Goal: Find contact information: Find contact information

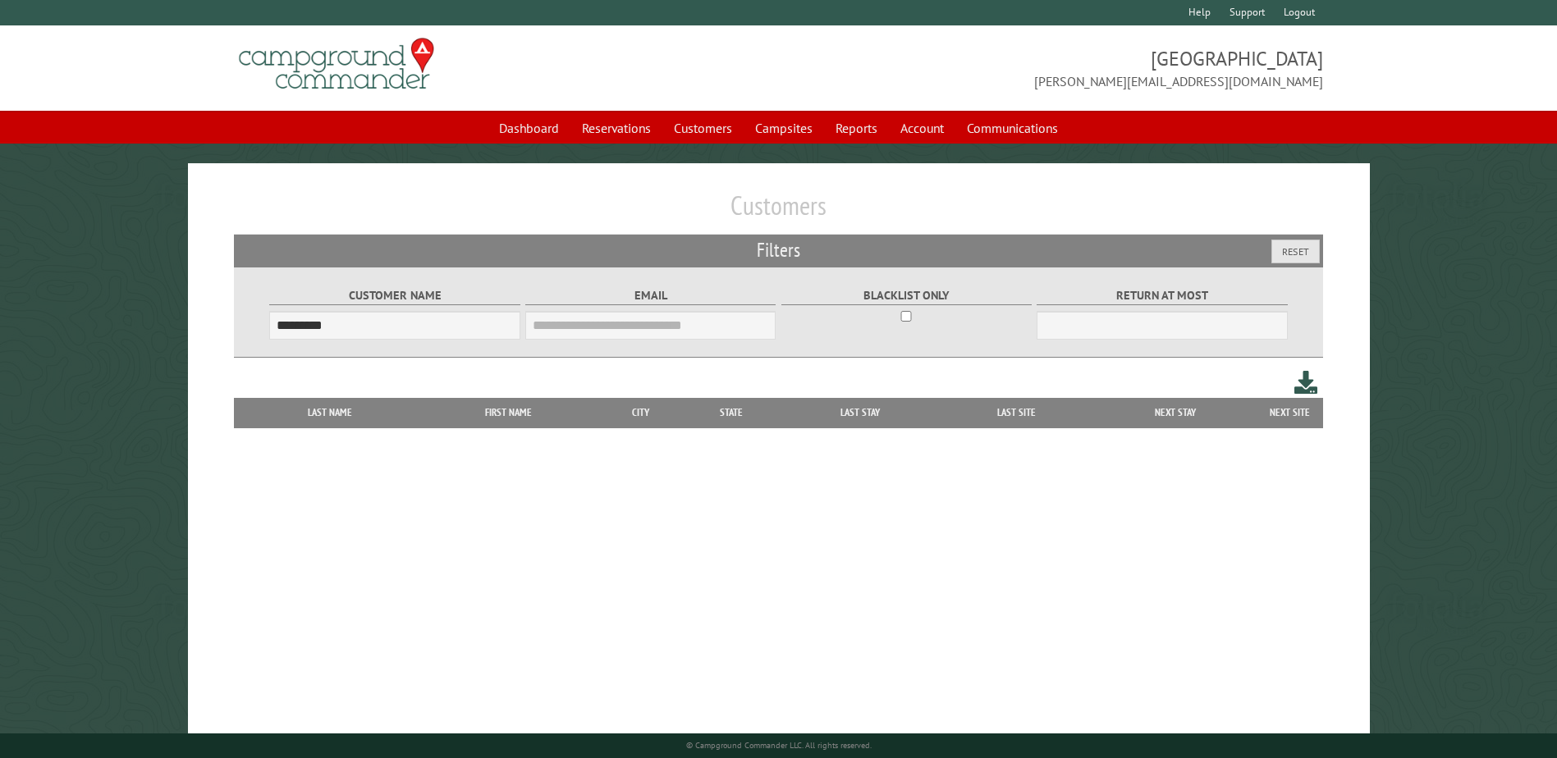
scroll to position [51, 0]
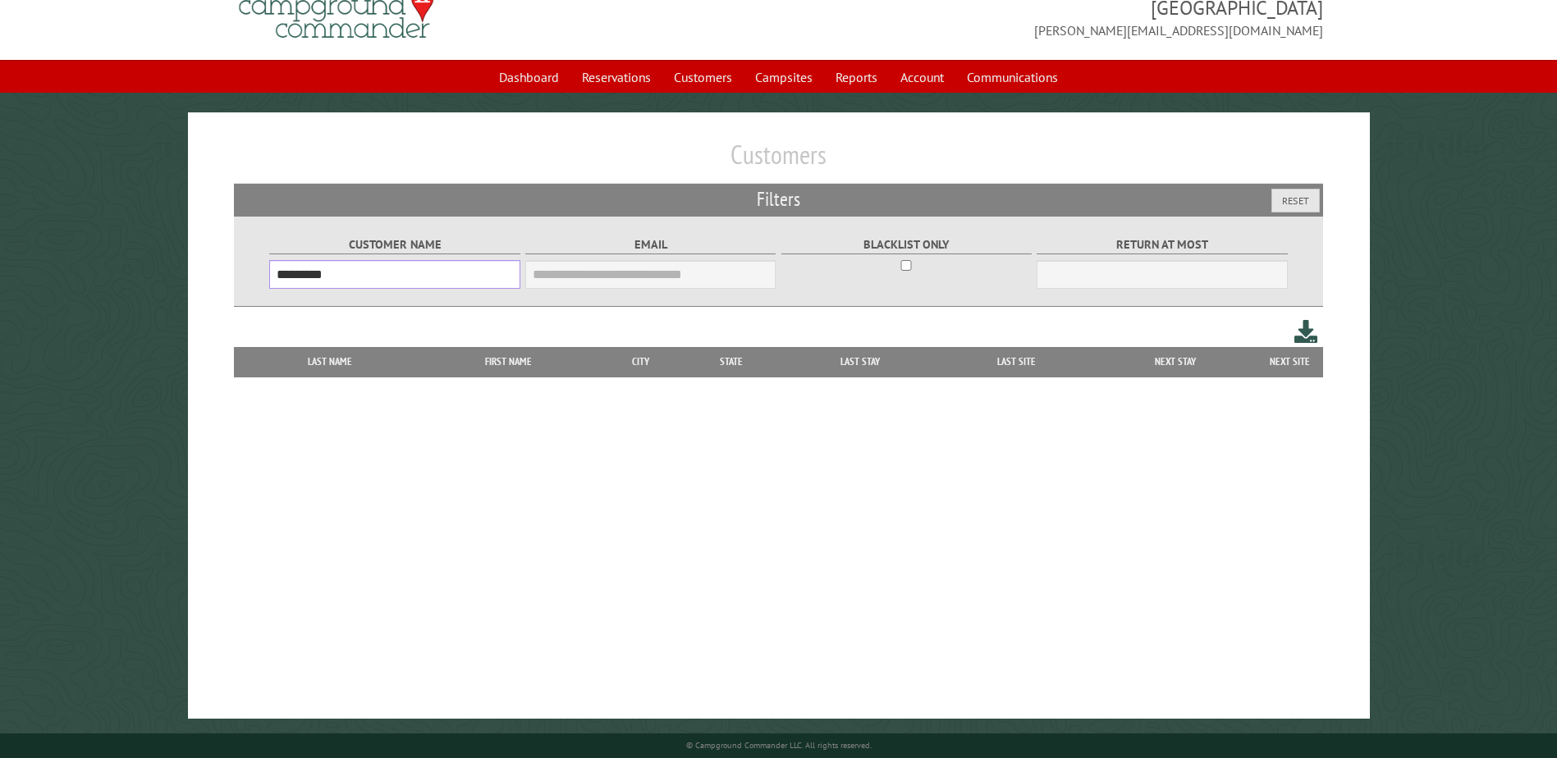
drag, startPoint x: 373, startPoint y: 272, endPoint x: 163, endPoint y: 285, distance: 211.3
click at [163, 285] on main "Customers Filters Reset Customer Name ********* Email Blacklist only Return at …" at bounding box center [778, 415] width 1557 height 607
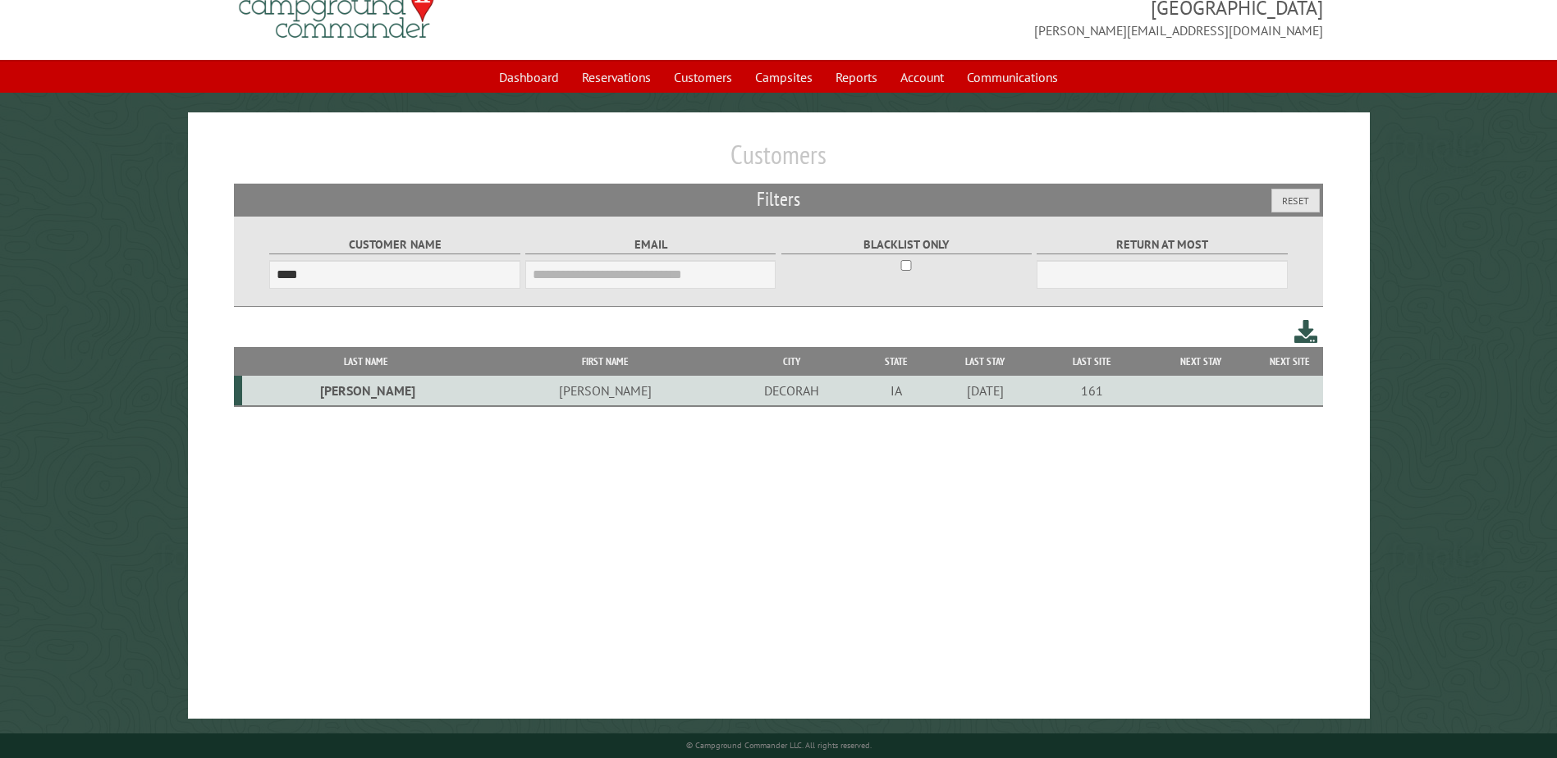
click at [506, 390] on td "[PERSON_NAME]" at bounding box center [604, 391] width 231 height 30
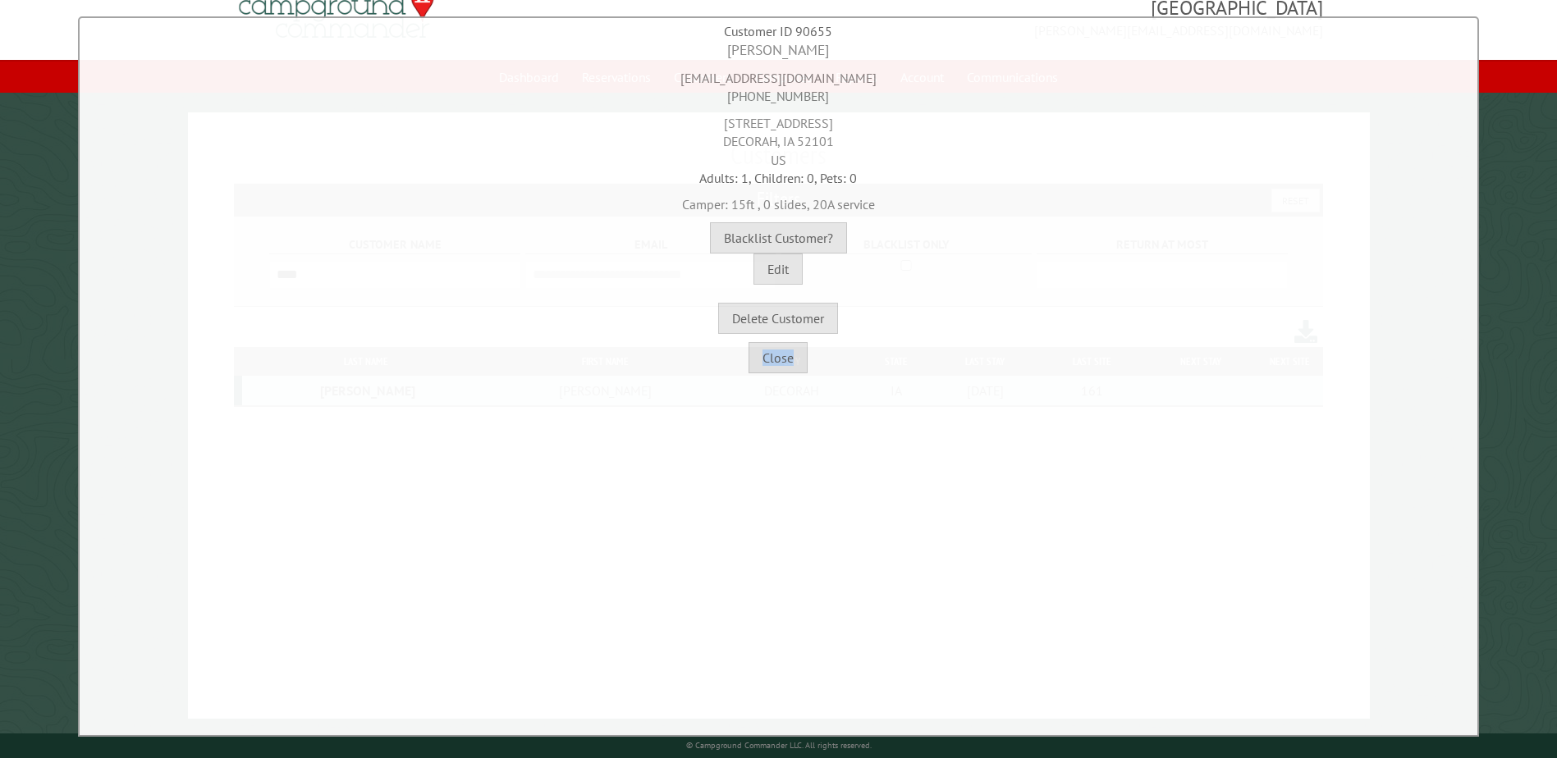
click at [506, 390] on div "**********" at bounding box center [778, 376] width 1401 height 721
click at [708, 520] on div "**********" at bounding box center [778, 376] width 1401 height 721
click at [720, 77] on div "[EMAIL_ADDRESS][DOMAIN_NAME] [PHONE_NUMBER]" at bounding box center [779, 83] width 1390 height 45
drag, startPoint x: 721, startPoint y: 77, endPoint x: 847, endPoint y: 67, distance: 126.8
click at [847, 67] on div "[EMAIL_ADDRESS][DOMAIN_NAME] [PHONE_NUMBER]" at bounding box center [779, 83] width 1390 height 45
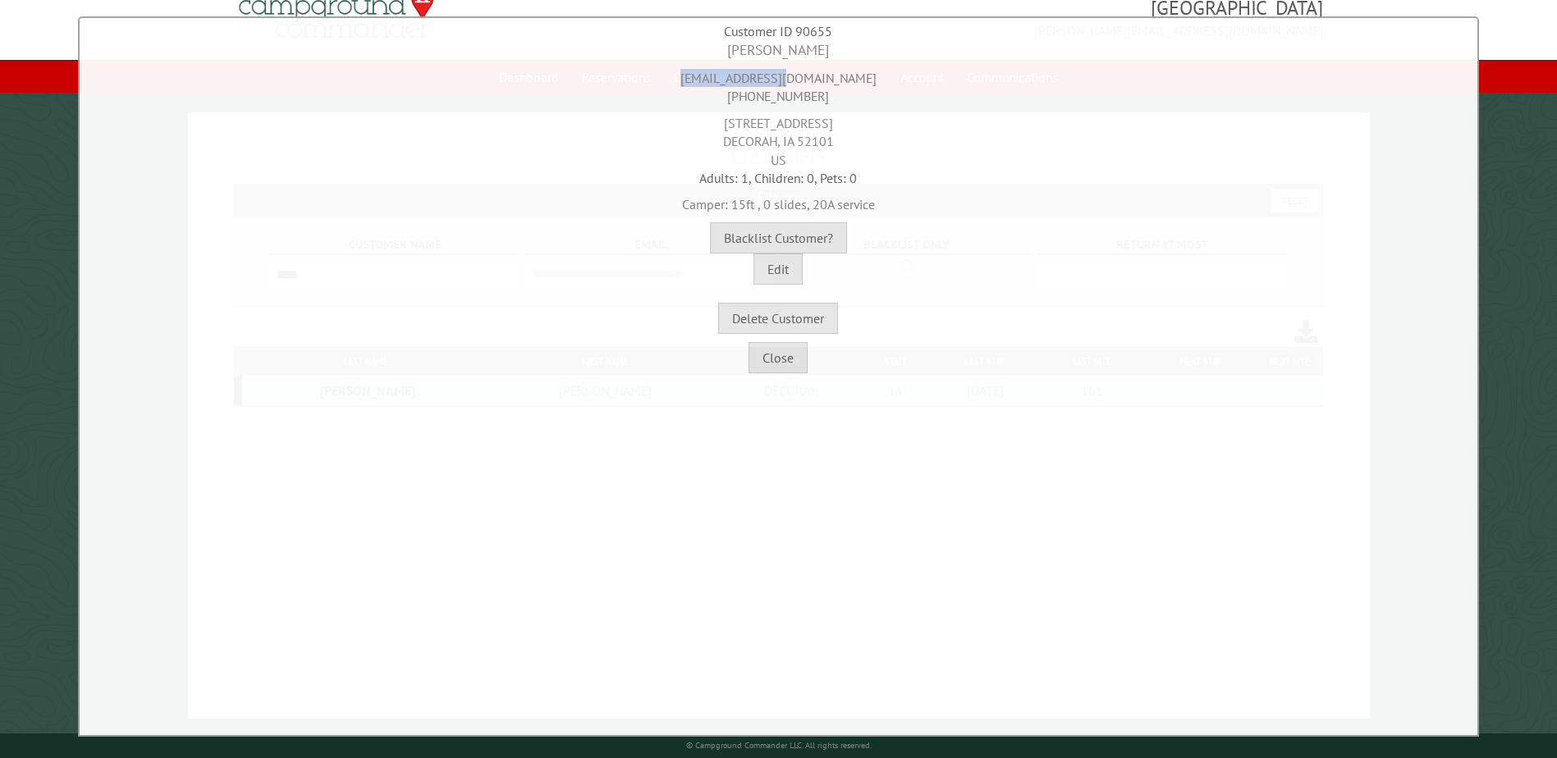
copy div "[EMAIL_ADDRESS][DOMAIN_NAME]"
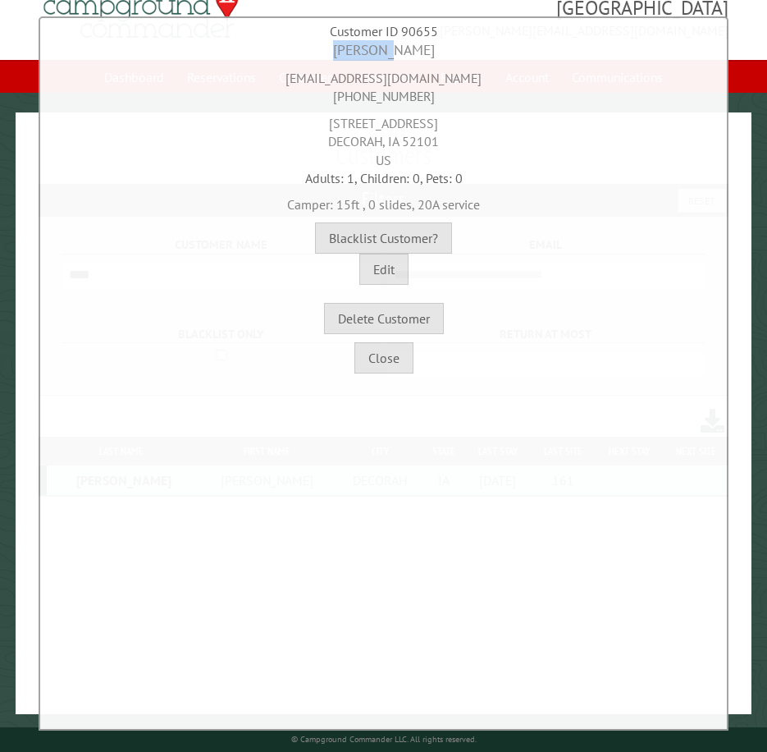
drag, startPoint x: 357, startPoint y: 50, endPoint x: 425, endPoint y: 46, distance: 68.2
click at [425, 46] on div "[PERSON_NAME]" at bounding box center [384, 50] width 680 height 21
copy div "[PERSON_NAME]"
drag, startPoint x: 344, startPoint y: 95, endPoint x: 424, endPoint y: 97, distance: 80.4
click at [424, 97] on div "[EMAIL_ADDRESS][DOMAIN_NAME] [PHONE_NUMBER]" at bounding box center [384, 83] width 680 height 45
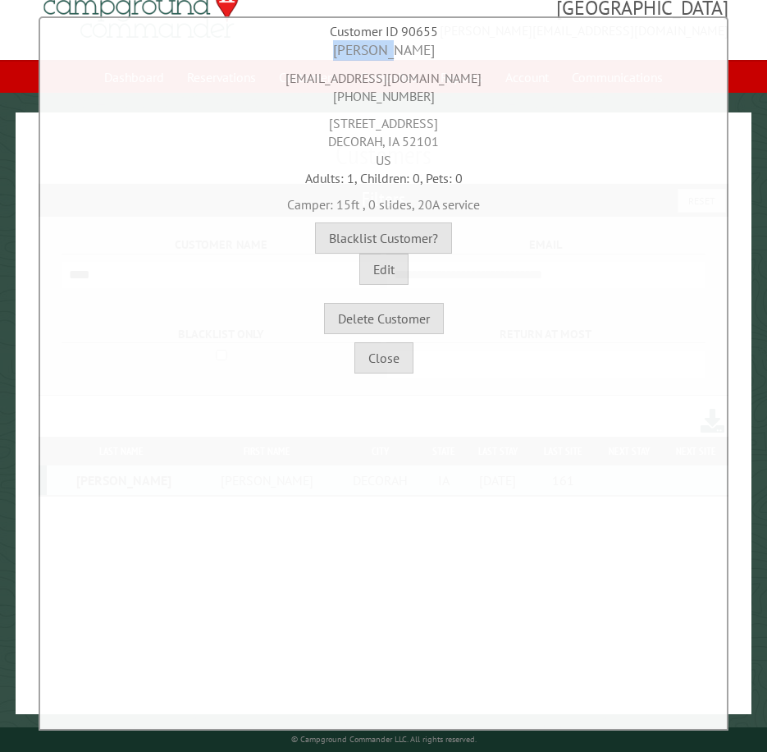
copy div "[PHONE_NUMBER]"
drag, startPoint x: 318, startPoint y: 124, endPoint x: 475, endPoint y: 114, distance: 157.9
click at [475, 114] on div "[STREET_ADDRESS]" at bounding box center [384, 137] width 680 height 63
copy div "[STREET_ADDRESS]"
click at [235, 240] on div "Customer is blacklisted Unblacklist? Blacklist Customer?" at bounding box center [384, 237] width 680 height 31
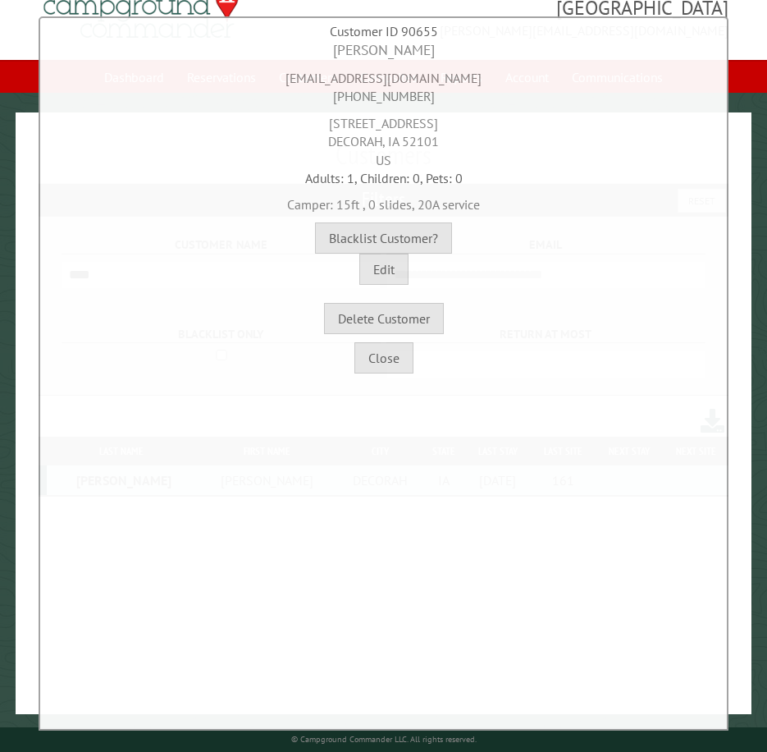
drag, startPoint x: 331, startPoint y: 141, endPoint x: 279, endPoint y: 144, distance: 51.8
click at [310, 149] on div "[STREET_ADDRESS]" at bounding box center [384, 137] width 680 height 63
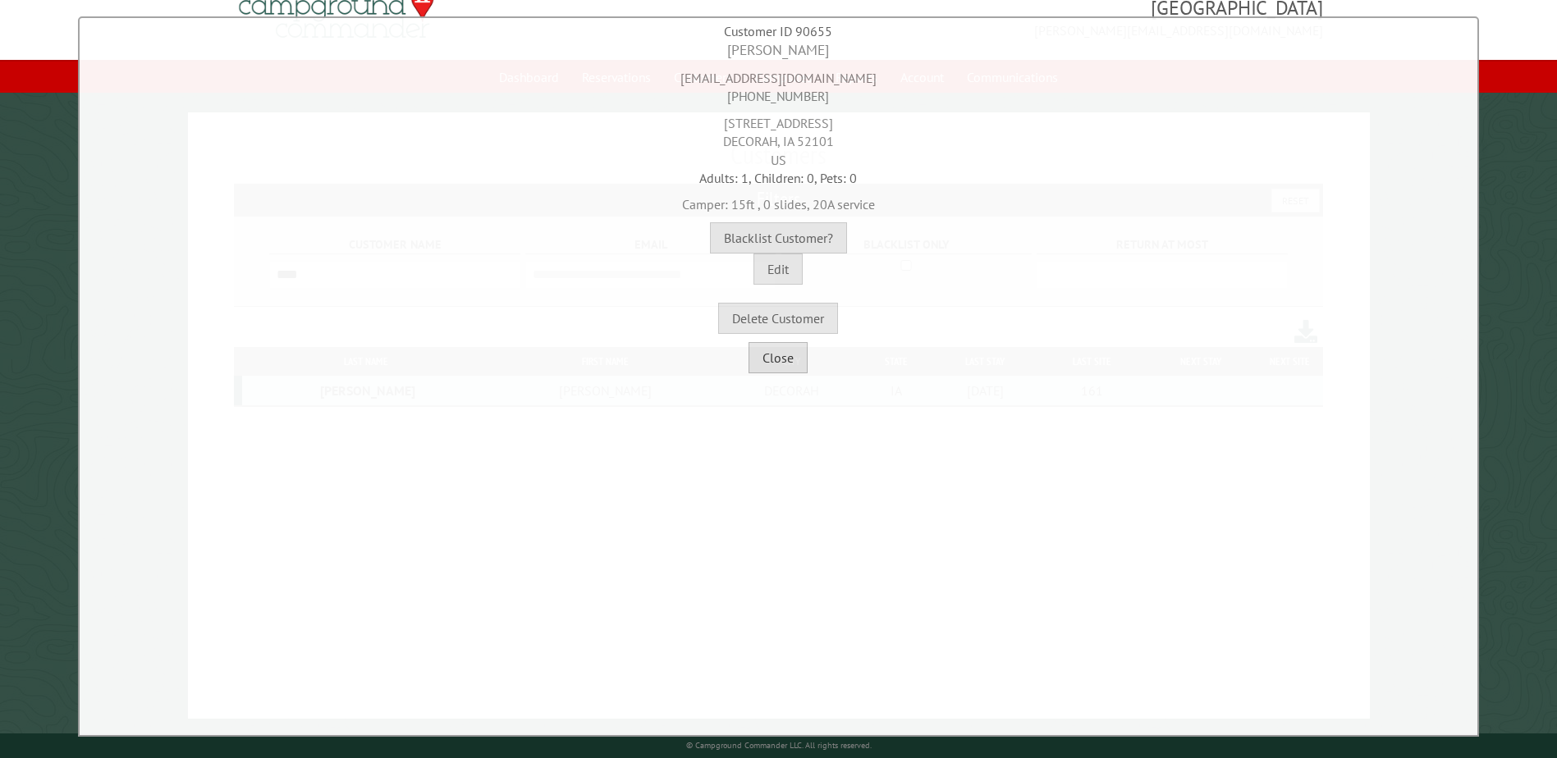
click at [778, 357] on button "Close" at bounding box center [778, 357] width 59 height 31
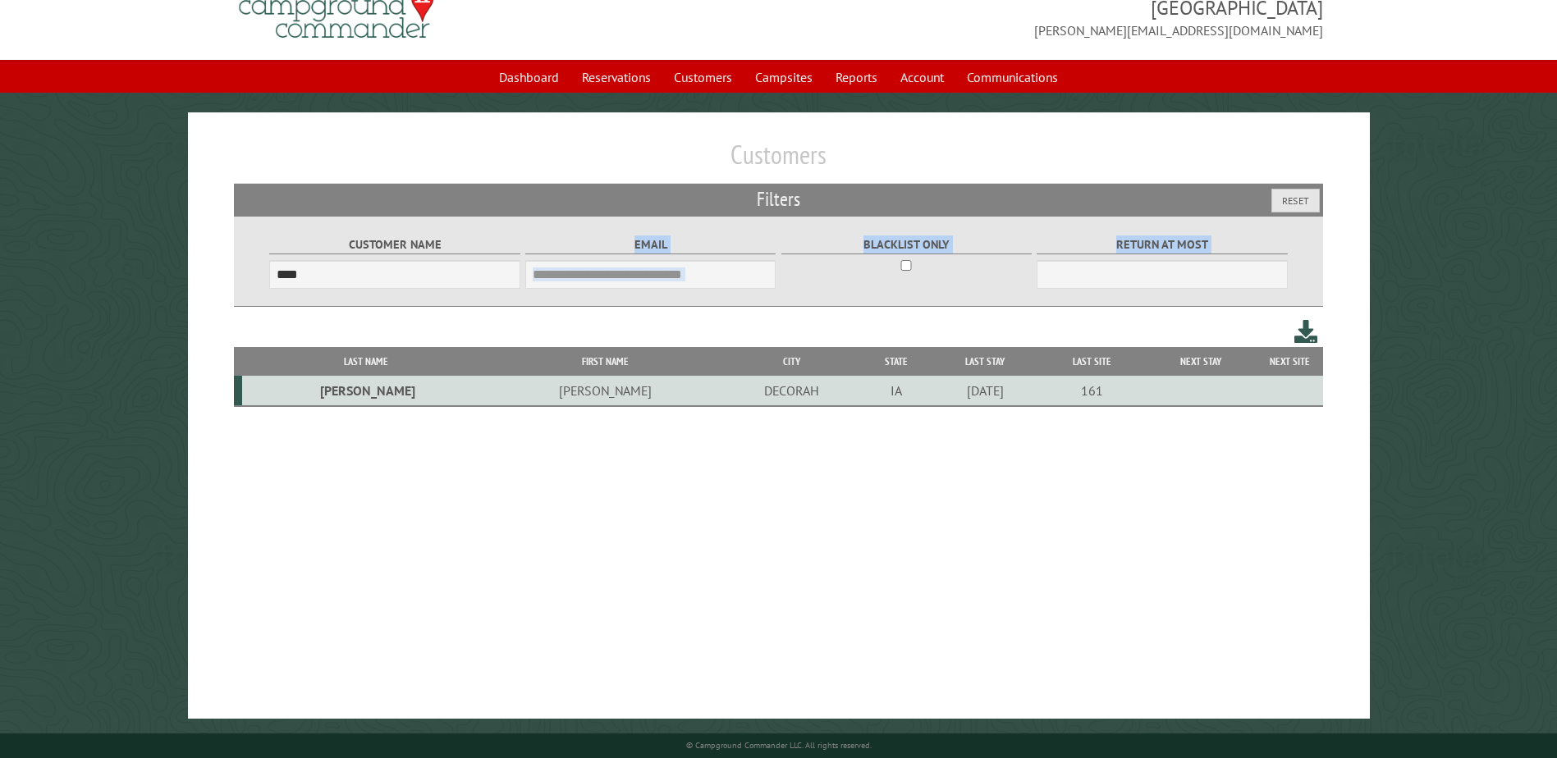
drag, startPoint x: 356, startPoint y: 309, endPoint x: 350, endPoint y: 292, distance: 18.4
click at [350, 292] on div "Customers Filters Reset Customer Name **** Email Blacklist only Return at most …" at bounding box center [779, 415] width 1182 height 607
drag, startPoint x: 350, startPoint y: 292, endPoint x: 237, endPoint y: 274, distance: 113.9
click at [237, 277] on div "Customer Name **** Email Blacklist only Return at most ***" at bounding box center [778, 261] width 1088 height 91
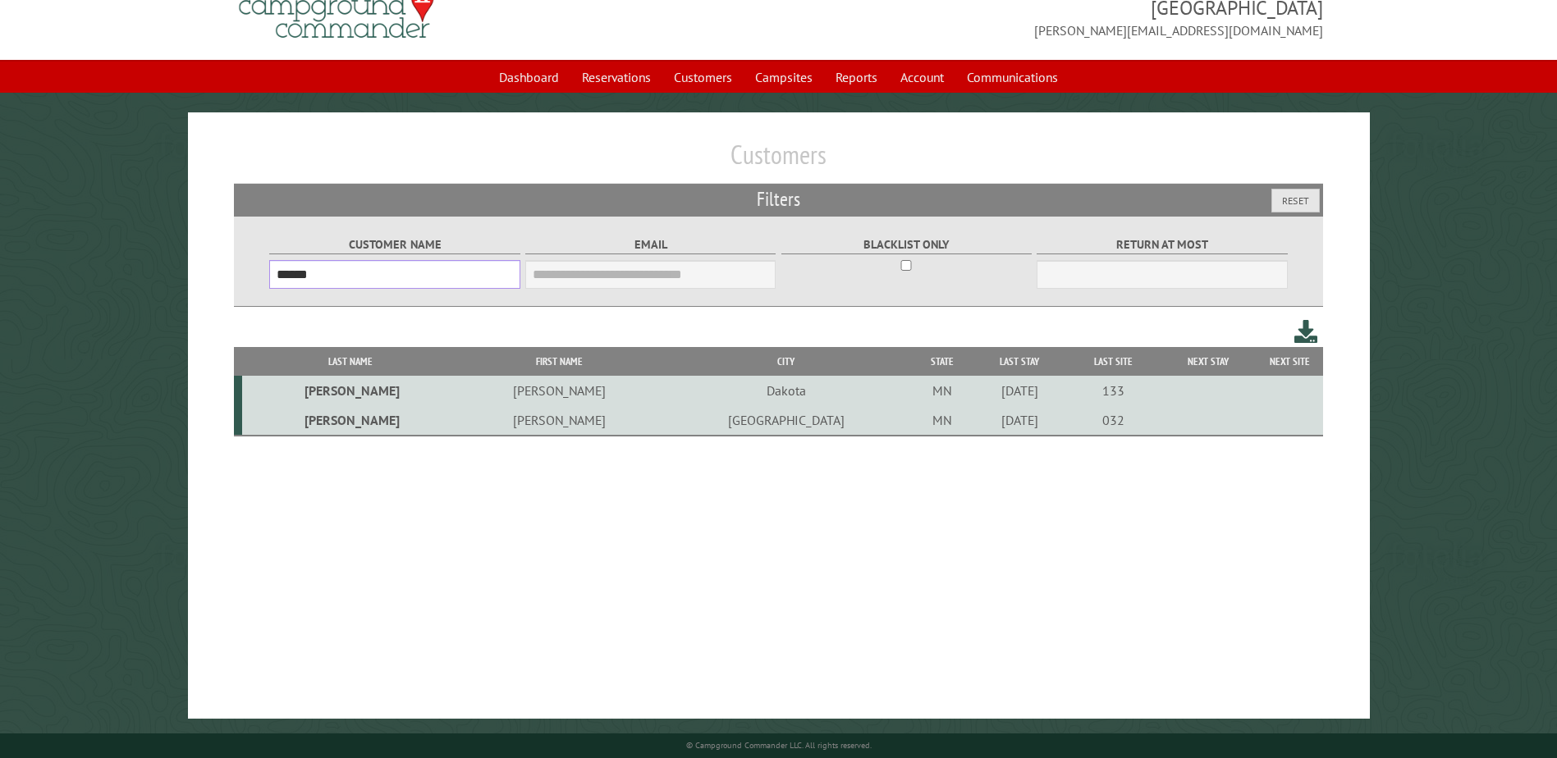
type input "******"
click at [661, 385] on td "Dakota" at bounding box center [786, 391] width 251 height 30
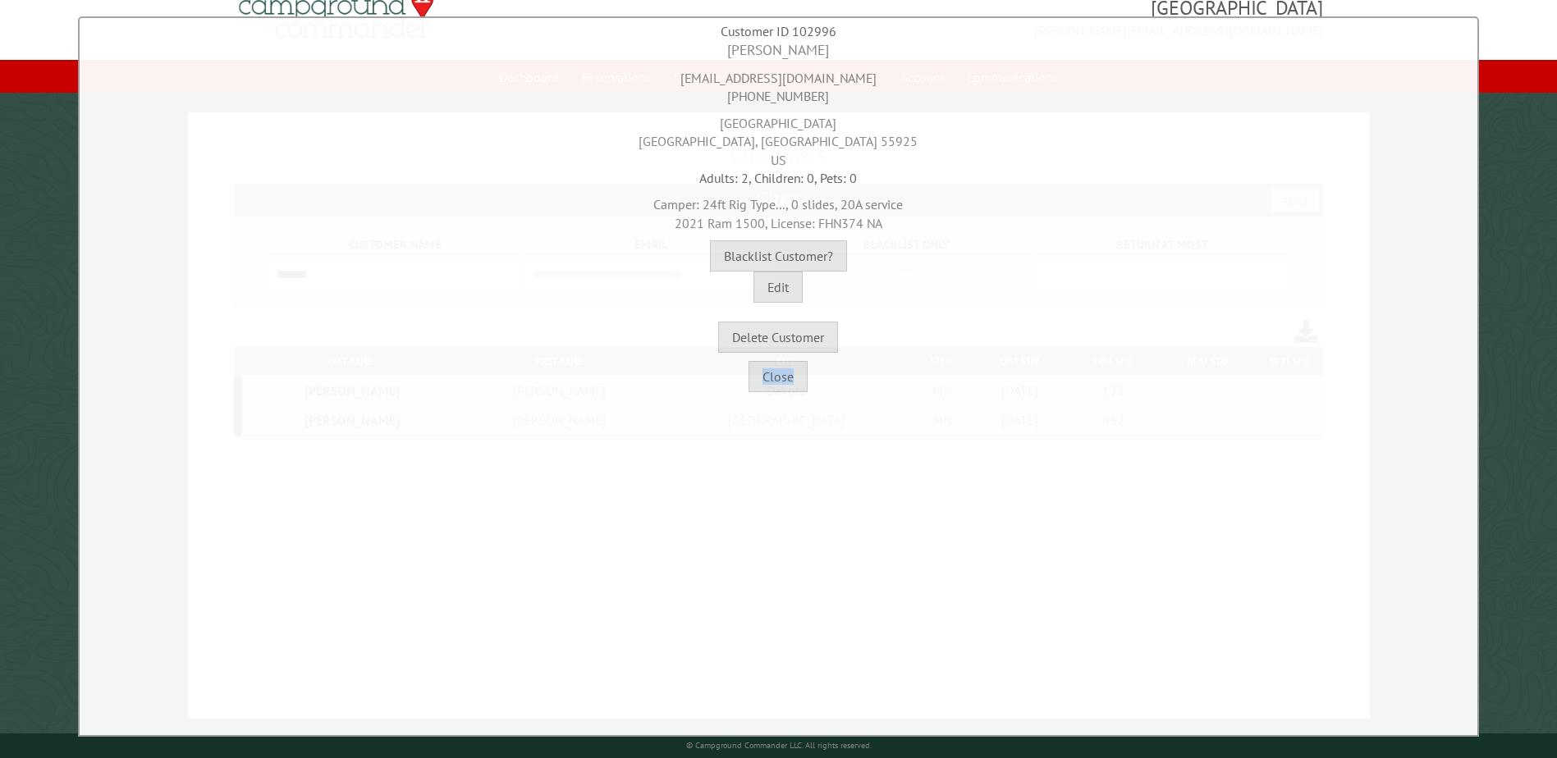
click at [561, 385] on div "Close" at bounding box center [779, 372] width 1390 height 39
click at [1057, 341] on div "Delete Customer" at bounding box center [779, 327] width 1390 height 49
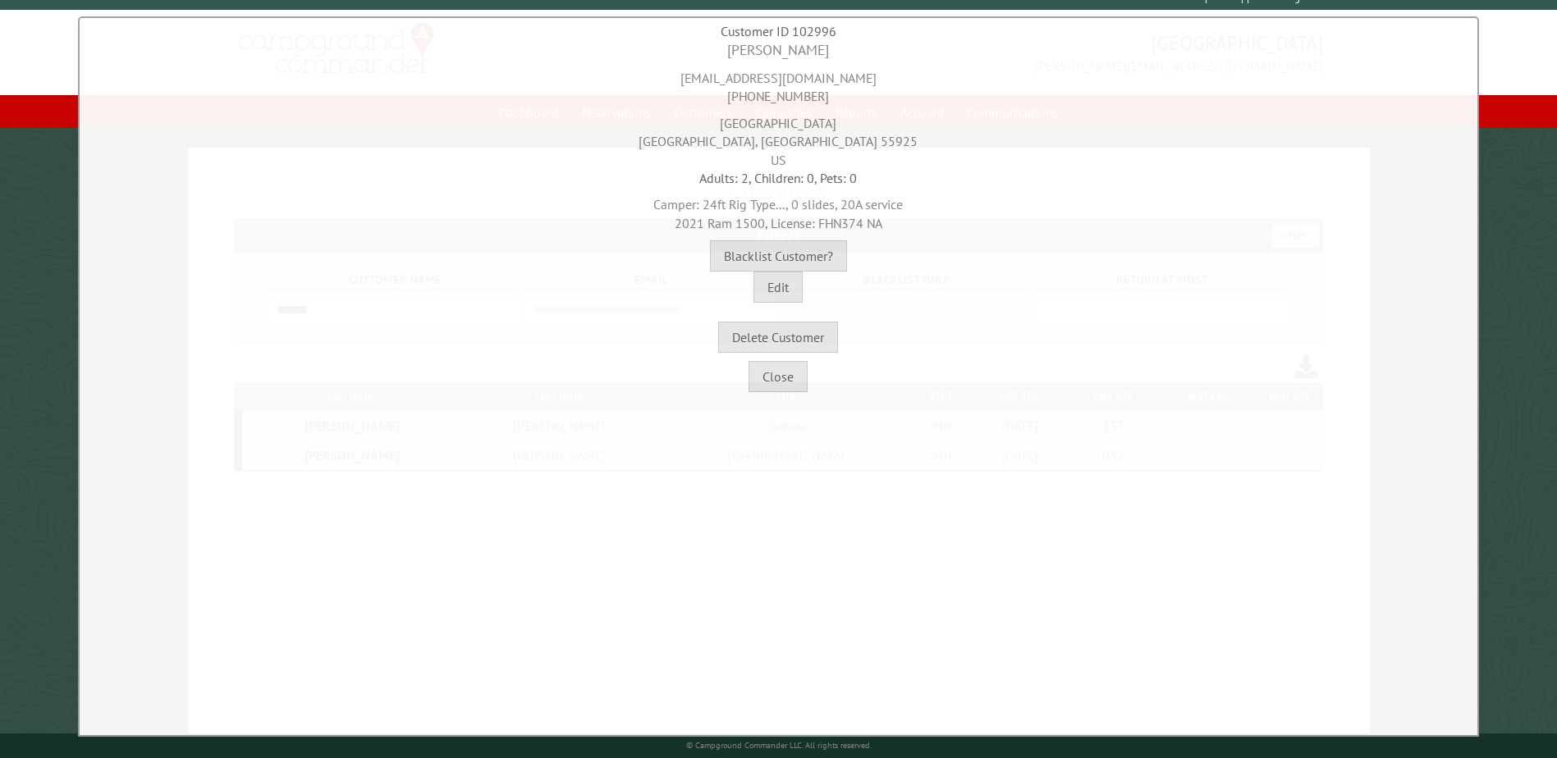
scroll to position [0, 0]
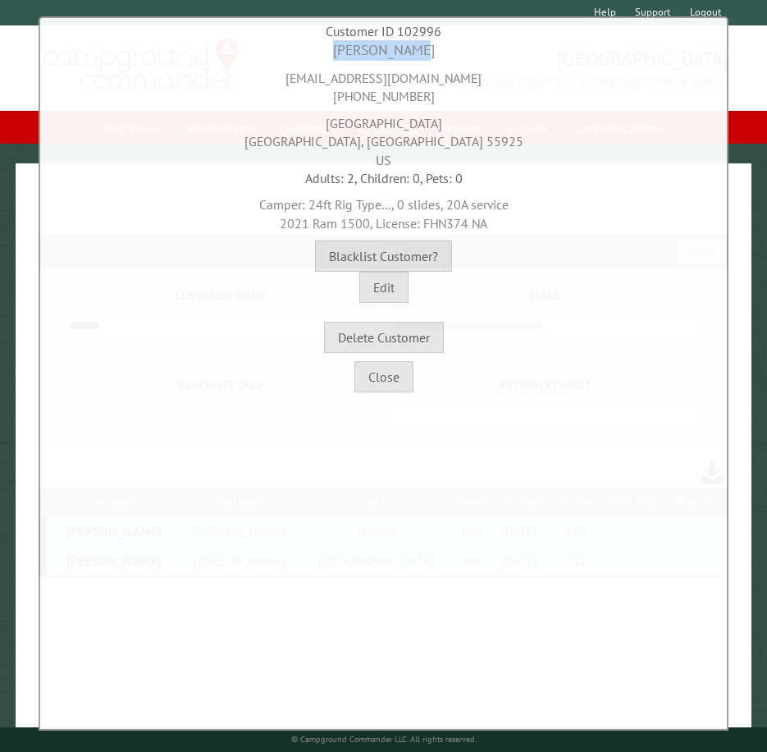
drag, startPoint x: 345, startPoint y: 53, endPoint x: 473, endPoint y: 58, distance: 128.1
click at [473, 58] on div "[PERSON_NAME]" at bounding box center [384, 50] width 680 height 21
copy div "[PERSON_NAME]"
drag, startPoint x: 342, startPoint y: 97, endPoint x: 442, endPoint y: 96, distance: 100.1
click at [442, 96] on div "[EMAIL_ADDRESS][DOMAIN_NAME] [PHONE_NUMBER]" at bounding box center [384, 83] width 680 height 45
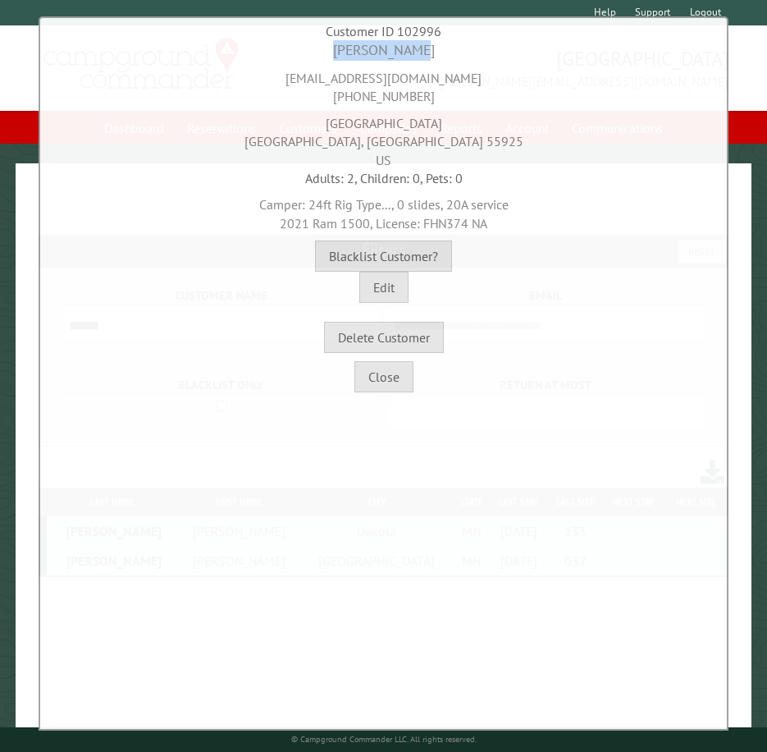
copy div "[PHONE_NUMBER]"
drag, startPoint x: 335, startPoint y: 121, endPoint x: 478, endPoint y: 130, distance: 143.1
click at [478, 130] on div "[STREET_ADDRESS]" at bounding box center [384, 137] width 680 height 63
copy div "[GEOGRAPHIC_DATA]"
